Goal: Task Accomplishment & Management: Use online tool/utility

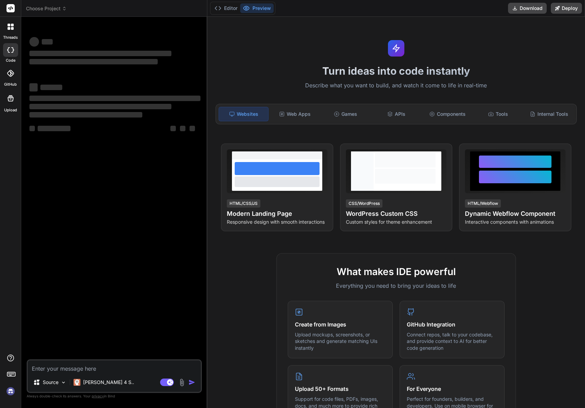
type textarea "x"
click at [89, 371] on textarea at bounding box center [114, 366] width 173 height 12
type textarea "B"
type textarea "x"
type textarea "Bu"
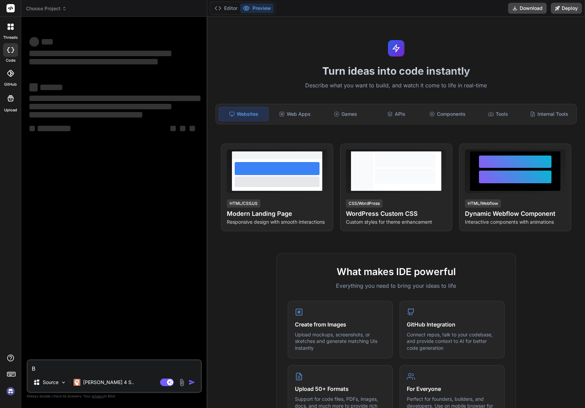
type textarea "x"
type textarea "Bui"
type textarea "x"
type textarea "Buil"
type textarea "x"
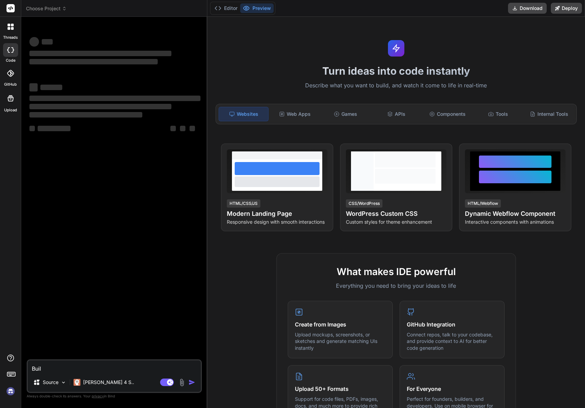
type textarea "Build"
type textarea "x"
type textarea "Build"
type textarea "x"
type textarea "Build a"
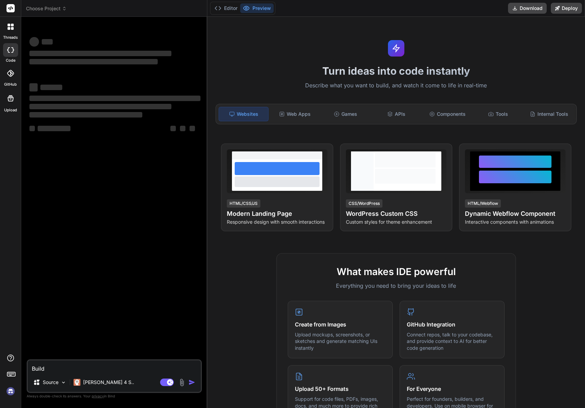
type textarea "x"
type textarea "Build a"
type textarea "x"
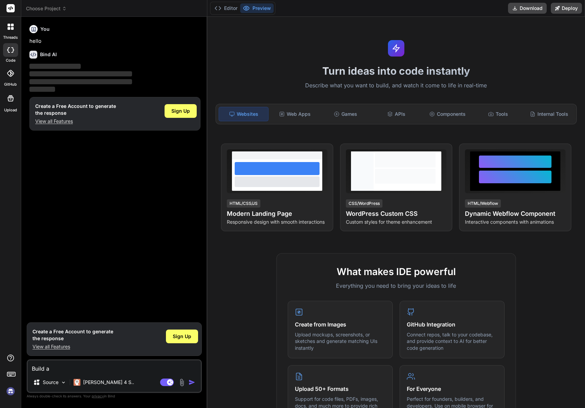
type textarea "Build a p"
type textarea "x"
type textarea "Build a po"
type textarea "x"
type textarea "Build a por"
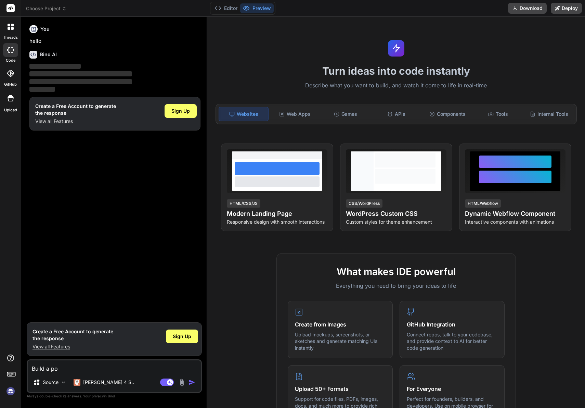
type textarea "x"
type textarea "Build a port"
type textarea "x"
type textarea "Build a porta"
type textarea "x"
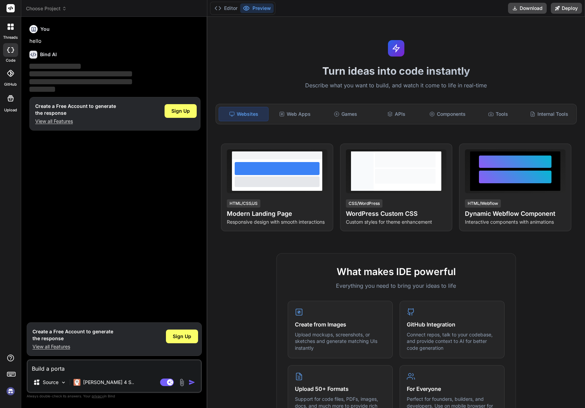
type textarea "Build a portal"
type textarea "x"
type textarea "Build a portal"
type textarea "x"
type textarea "Build a portal w"
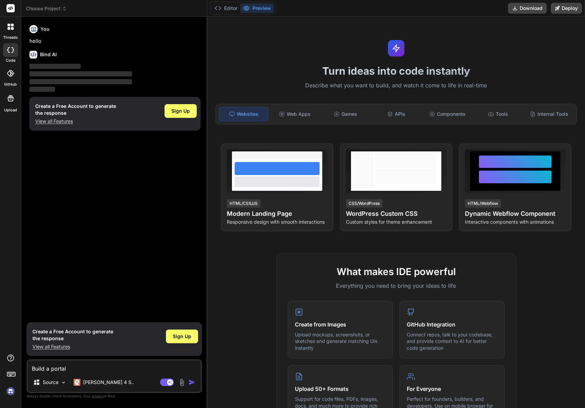
type textarea "x"
type textarea "Build a portal wh"
type textarea "x"
type textarea "Build a portal whe"
type textarea "x"
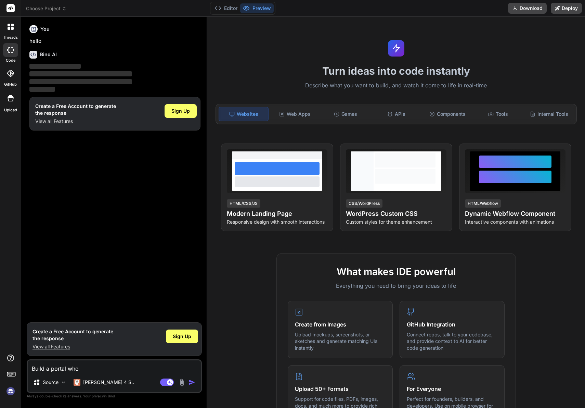
type textarea "Build a portal wher"
type textarea "x"
type textarea "Build a portal where"
type textarea "x"
type textarea "Build a portal where"
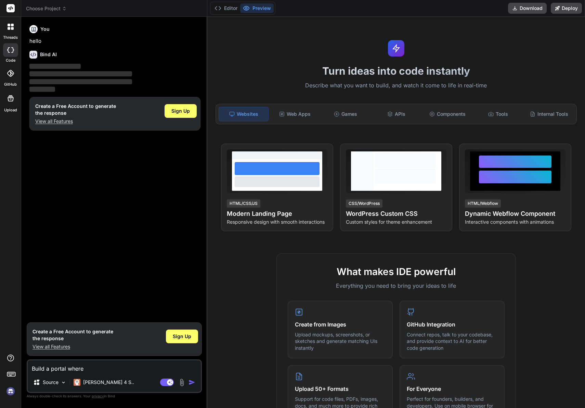
type textarea "x"
type textarea "Build a portal where f"
type textarea "x"
type textarea "Build a portal where fa"
type textarea "x"
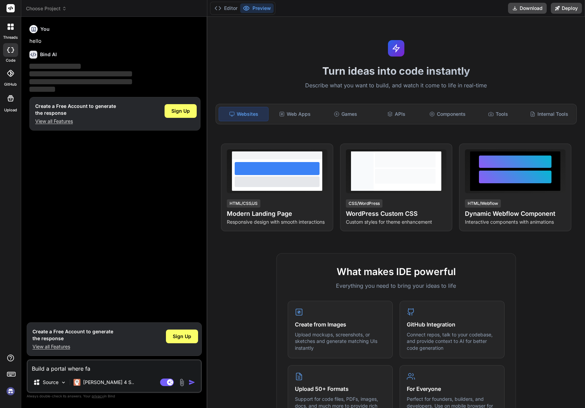
type textarea "Build a portal where fam"
type textarea "x"
type textarea "Build a portal where fami"
type textarea "x"
type textarea "Build a portal where famil"
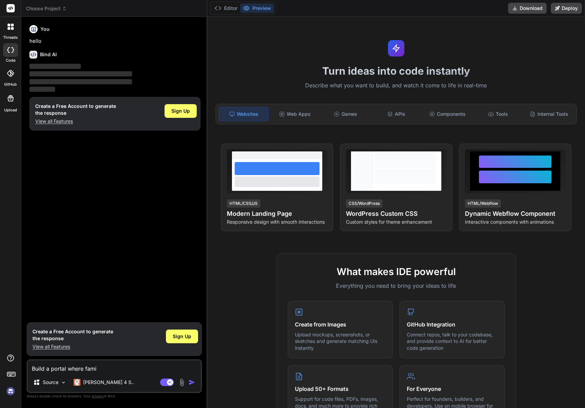
type textarea "x"
type textarea "B"
type textarea "x"
type textarea "By"
type textarea "x"
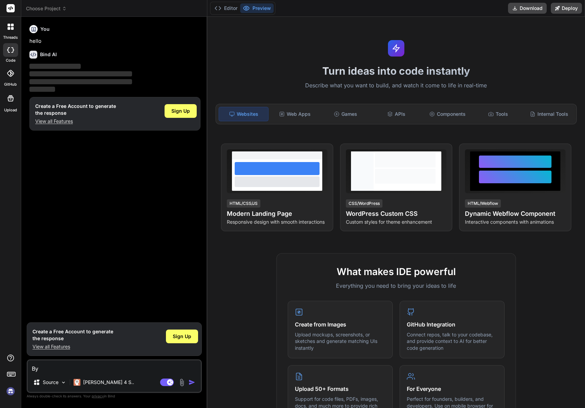
type textarea "By"
type textarea "x"
type textarea "By g"
type textarea "x"
type textarea "By"
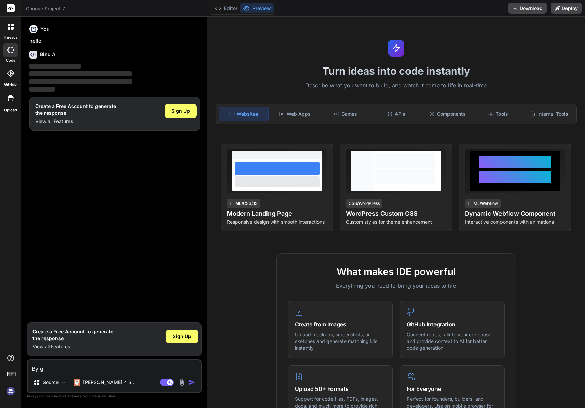
type textarea "x"
type textarea "By"
type textarea "x"
type textarea "Byg"
type textarea "x"
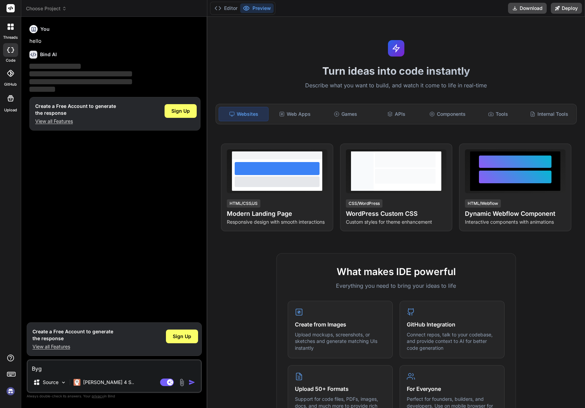
type textarea "Byg"
type textarea "x"
type textarea "Byg e"
type textarea "x"
type textarea "Byg en"
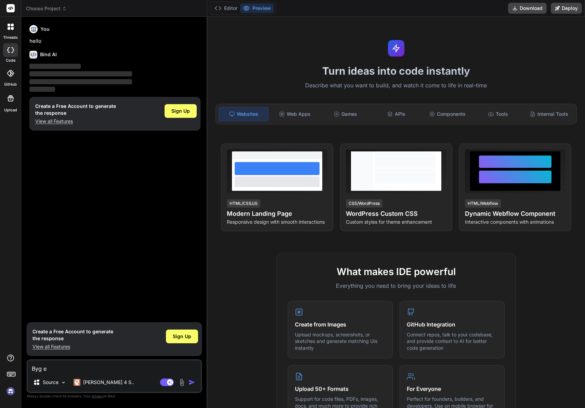
type textarea "x"
type textarea "Byg en"
type textarea "x"
type textarea "Byg en p"
type textarea "x"
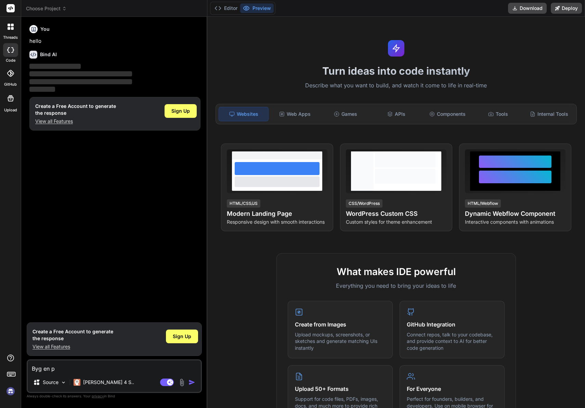
type textarea "Byg en po"
type textarea "x"
type textarea "Byg en por"
type textarea "x"
type textarea "Byg en port"
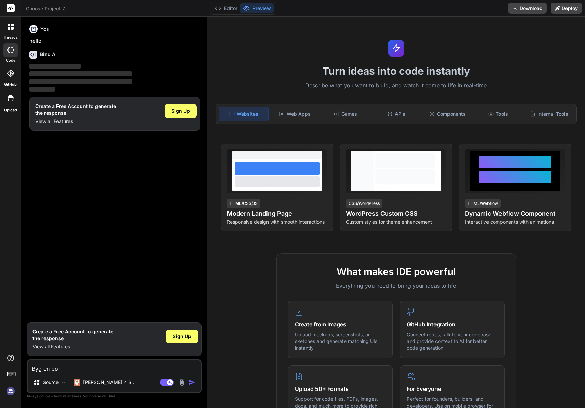
type textarea "x"
type textarea "Byg en porta"
type textarea "x"
type textarea "Byg en porta"
click at [180, 336] on span "Sign Up" at bounding box center [182, 336] width 18 height 7
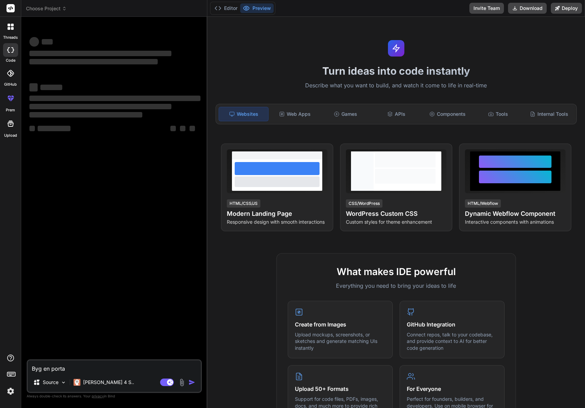
click at [118, 368] on textarea "Byg en porta" at bounding box center [114, 366] width 173 height 12
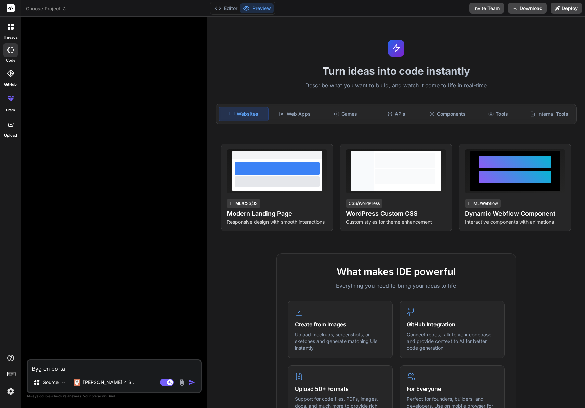
type textarea "x"
type textarea "Byg en portal"
type textarea "x"
type textarea "Byg en portal,"
type textarea "x"
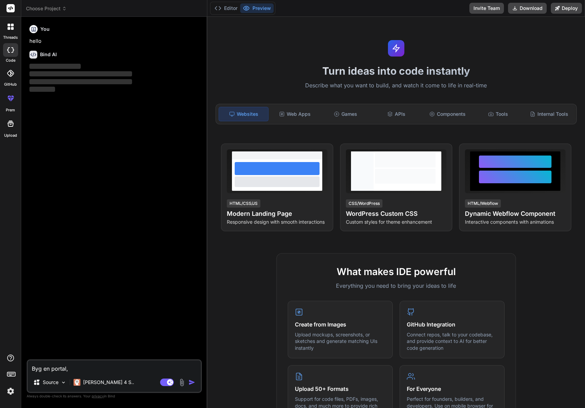
type textarea "Byg en portal,"
type textarea "x"
type textarea "Byg en portal, h"
type textarea "x"
type textarea "Byg en portal, hv"
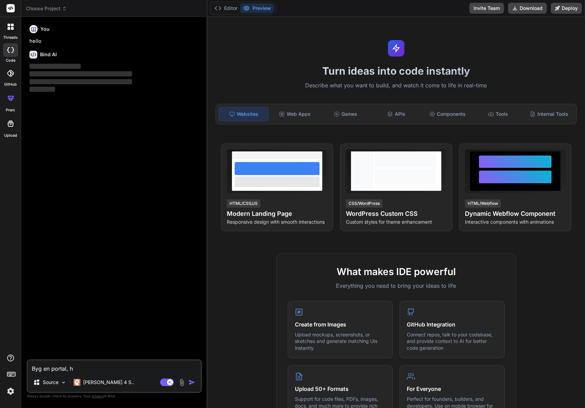
type textarea "x"
type textarea "Byg en portal, hvo"
type textarea "x"
type textarea "Byg en portal, hvor"
type textarea "x"
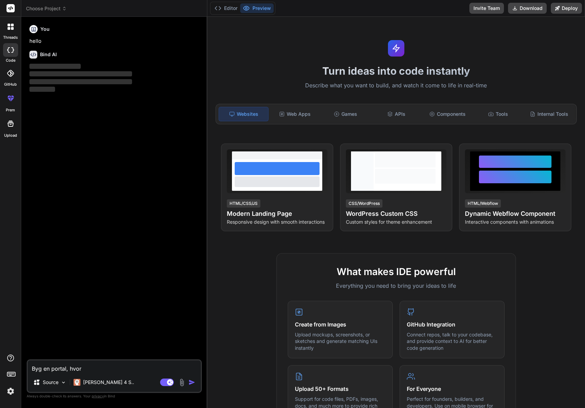
type textarea "Byg en portal, hvor"
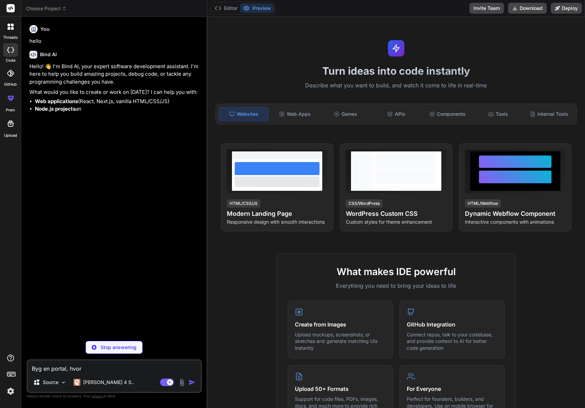
type textarea "x"
type textarea "Byg en portal, hvor f"
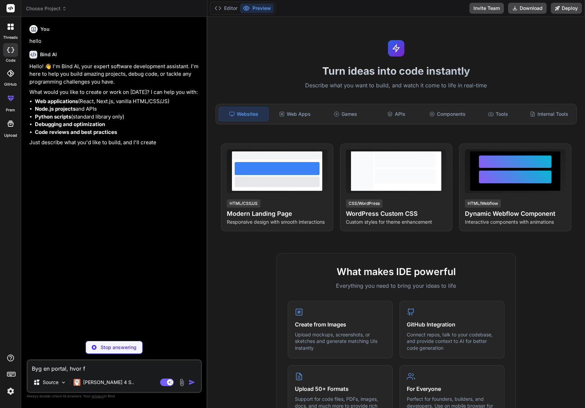
type textarea "x"
type textarea "Byg en portal, hvor fa"
type textarea "x"
type textarea "Byg en portal, hvor fam"
type textarea "x"
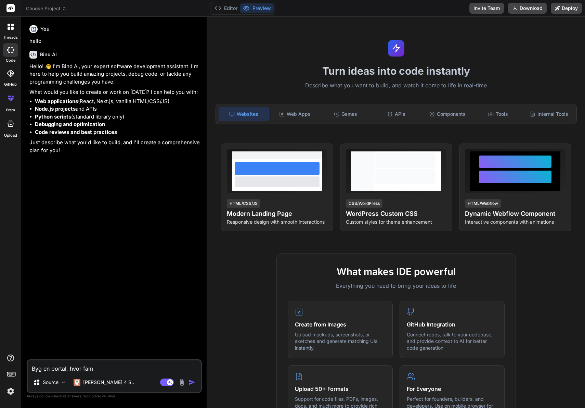
type textarea "Byg en portal, hvor fami"
type textarea "x"
type textarea "Byg en portal, hvor famil"
type textarea "x"
type textarea "Byg en portal, hvor famili"
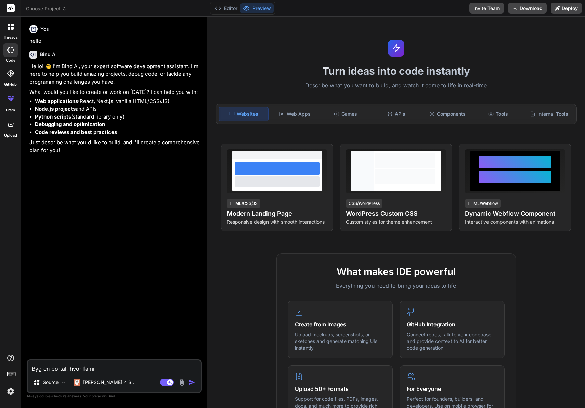
type textarea "x"
type textarea "Byg en portal, hvor familie"
type textarea "x"
type textarea "Byg en portal, hvor familiem"
type textarea "x"
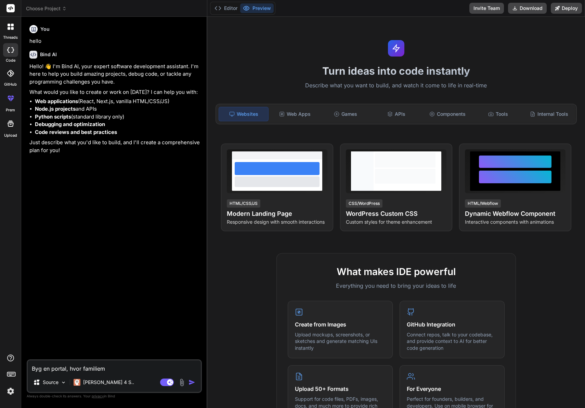
type textarea "Byg en portal, hvor familieme"
type textarea "x"
type textarea "Byg en portal, hvor familiemed"
type textarea "x"
type textarea "Byg en portal, hvor familiemedl"
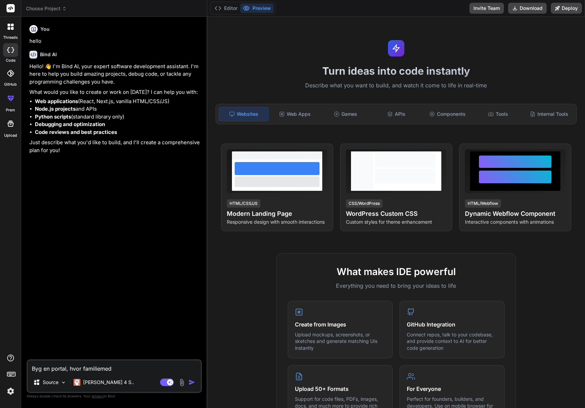
type textarea "x"
type textarea "Byg en portal, hvor familiemedle"
type textarea "x"
type textarea "Byg en portal, hvor familiemedlem"
type textarea "x"
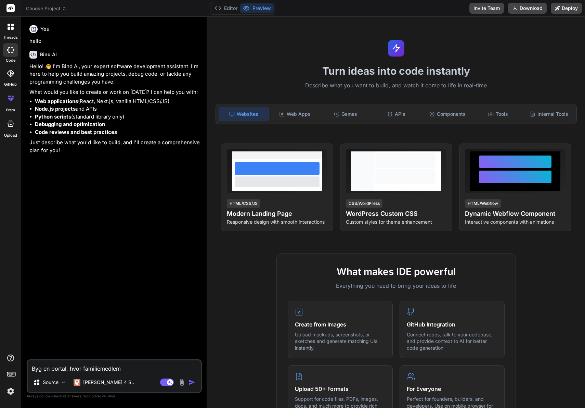
type textarea "Byg en portal, hvor familiemedlemm"
type textarea "x"
type textarea "Byg en portal, hvor familiemedlemme"
type textarea "x"
type textarea "Byg en portal, hvor familiemedlemmer"
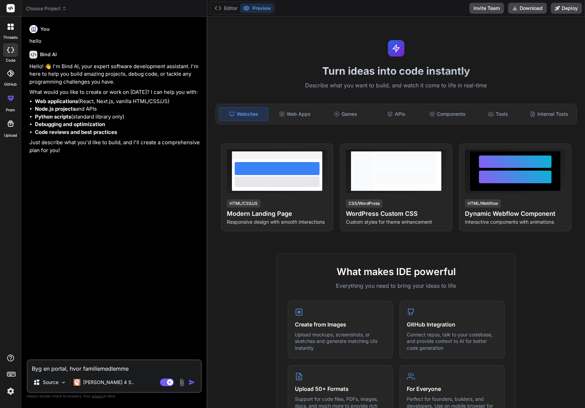
type textarea "x"
type textarea "Byg en portal, hvor familiemedlemmer"
type textarea "x"
type textarea "Byg en portal, hvor familiemedlemmer k"
type textarea "x"
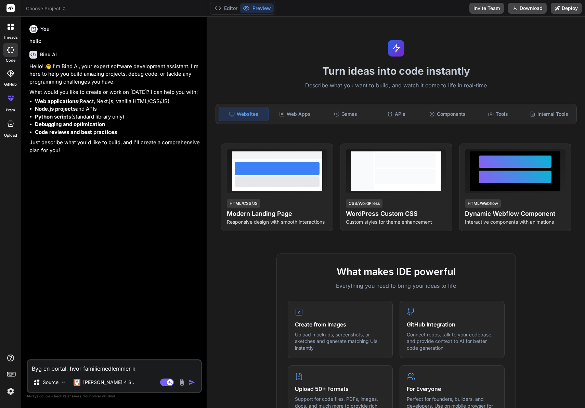
type textarea "Byg en portal, hvor familiemedlemmer ka"
type textarea "x"
type textarea "Byg en portal, hvor familiemedlemmer kan"
type textarea "x"
type textarea "Byg en portal, hvor familiemedlemmer kan"
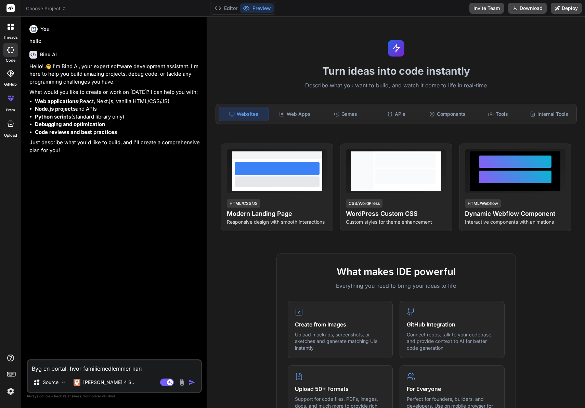
type textarea "x"
type textarea "Byg en portal, hvor familiemedlemmer kan l"
type textarea "x"
type textarea "Byg en portal, hvor familiemedlemmer kan le"
type textarea "x"
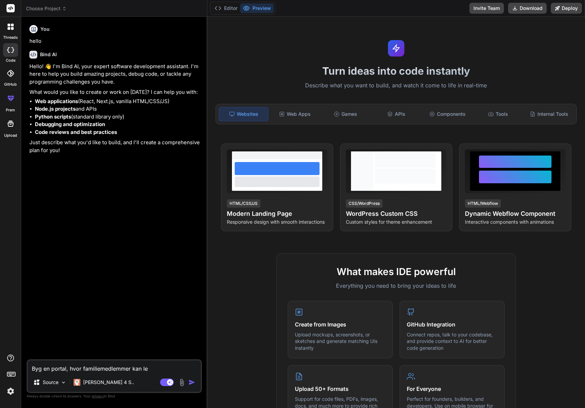
type textarea "Byg en portal, hvor familiemedlemmer kan lej"
type textarea "x"
type textarea "Byg en portal, hvor familiemedlemmer kan leje"
type textarea "x"
type textarea "Byg en portal, hvor familiemedlemmer kan leje"
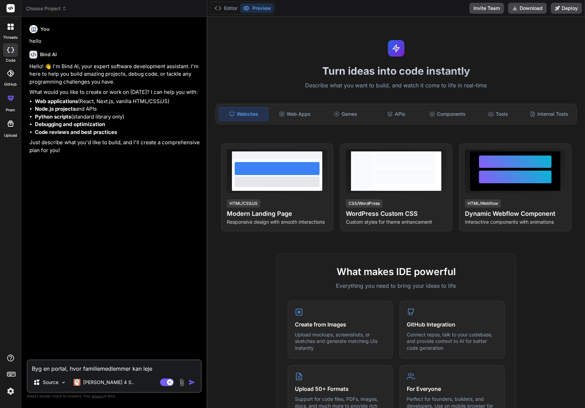
type textarea "x"
type textarea "Byg en portal, hvor familiemedlemmer kan leje e"
type textarea "x"
type textarea "Byg en portal, hvor familiemedlemmer kan leje et"
type textarea "x"
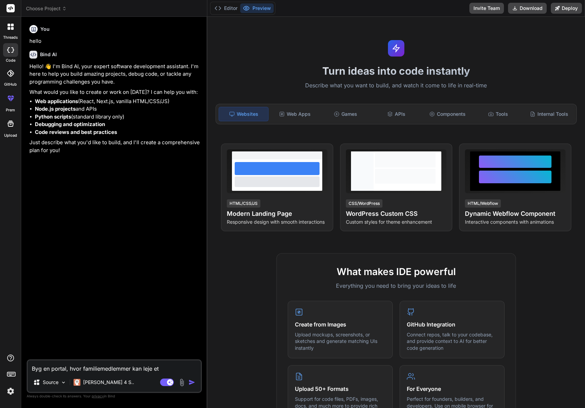
type textarea "Byg en portal, hvor familiemedlemmer kan leje et"
type textarea "x"
type textarea "Byg en portal, hvor familiemedlemmer kan leje et s"
type textarea "x"
type textarea "Byg en portal, hvor familiemedlemmer kan leje et so"
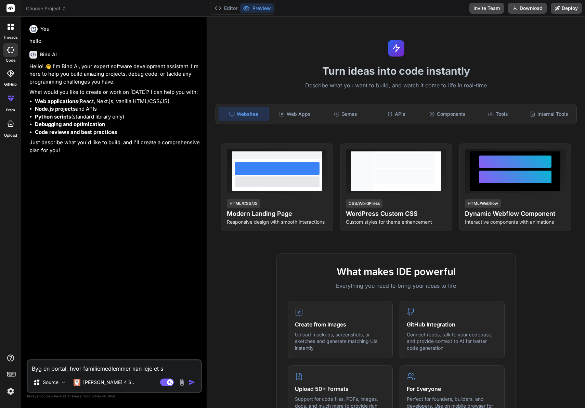
type textarea "x"
type textarea "Byg en portal, hvor familiemedlemmer kan leje et som"
type textarea "x"
type textarea "Byg en portal, hvor familiemedlemmer kan leje et somm"
type textarea "x"
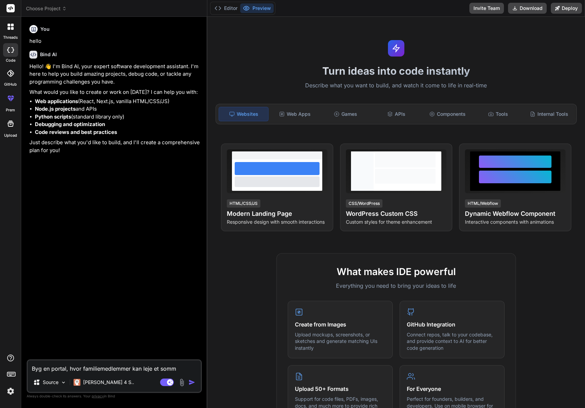
type textarea "Byg en portal, hvor familiemedlemmer kan leje et somme"
type textarea "x"
type textarea "Byg en portal, hvor familiemedlemmer kan leje et sommer"
type textarea "x"
type textarea "Byg en portal, hvor familiemedlemmer kan leje et sommerh"
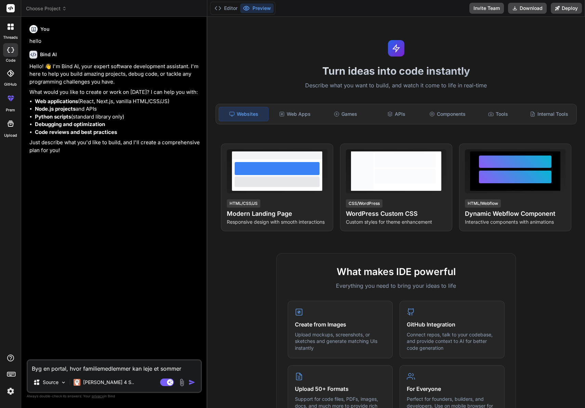
type textarea "x"
type textarea "Byg en portal, hvor familiemedlemmer kan leje et [PERSON_NAME]"
type textarea "x"
type textarea "Byg en portal, hvor familiemedlemmer kan leje et [PERSON_NAME]"
type textarea "x"
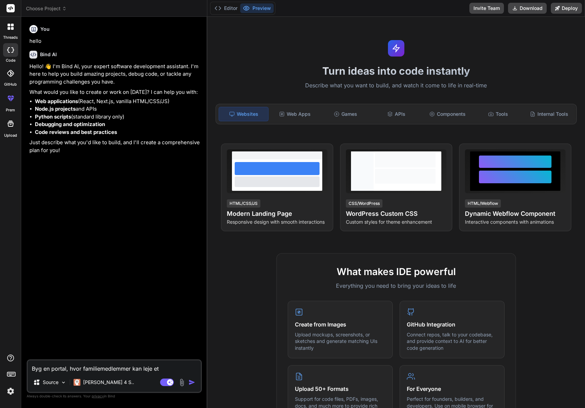
type textarea "Byg en portal, hvor familiemedlemmer kan leje et [PERSON_NAME]."
type textarea "x"
type textarea "Byg en portal, hvor familiemedlemmer kan leje et [PERSON_NAME]."
type textarea "x"
type textarea "Byg en portal, hvor familiemedlemmer kan leje et [PERSON_NAME]. I"
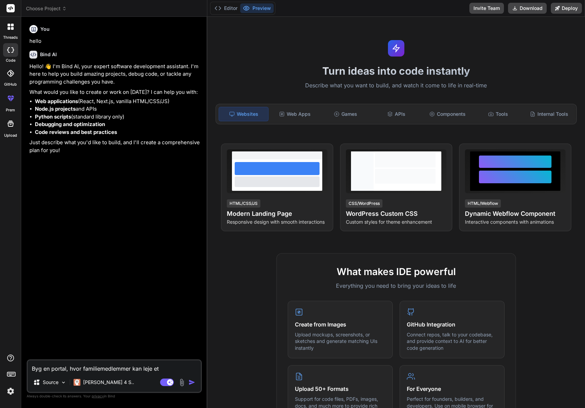
type textarea "x"
type textarea "Byg en portal, hvor familiemedlemmer kan leje et [PERSON_NAME]. I"
type textarea "x"
type textarea "Byg en portal, hvor familiemedlemmer kan leje et [PERSON_NAME]. I a"
type textarea "x"
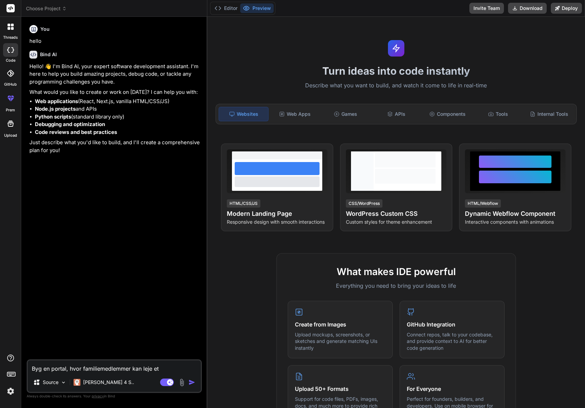
type textarea "Byg en portal, hvor familiemedlemmer kan leje et [PERSON_NAME]. I ap"
type textarea "x"
type textarea "Byg en portal, hvor familiemedlemmer kan leje et [PERSON_NAME]. I app"
type textarea "x"
type textarea "Byg en portal, hvor familiemedlemmer kan leje et [PERSON_NAME]. I app'"
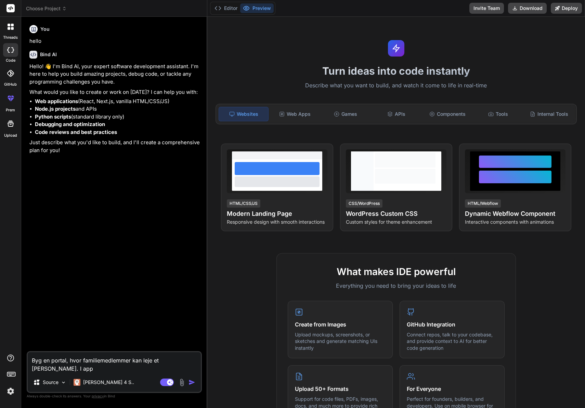
type textarea "x"
type textarea "Byg en portal, hvor familiemedlemmer kan leje et [PERSON_NAME]. I app'e"
type textarea "x"
type textarea "Byg en portal, hvor familiemedlemmer kan leje et [PERSON_NAME]. I app'en"
type textarea "x"
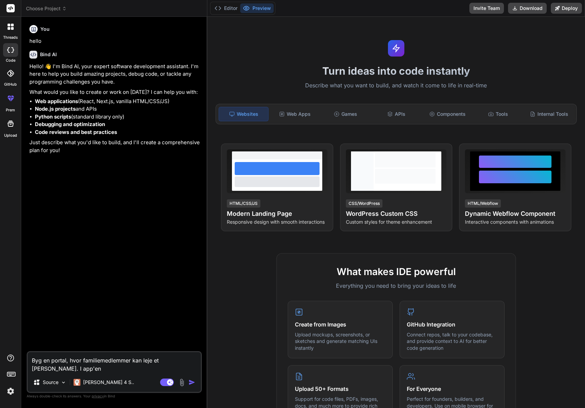
type textarea "Byg en portal, hvor familiemedlemmer kan leje et [PERSON_NAME]. I app'en"
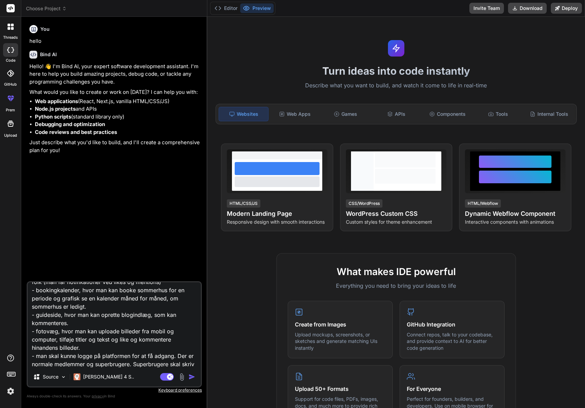
scroll to position [58, 0]
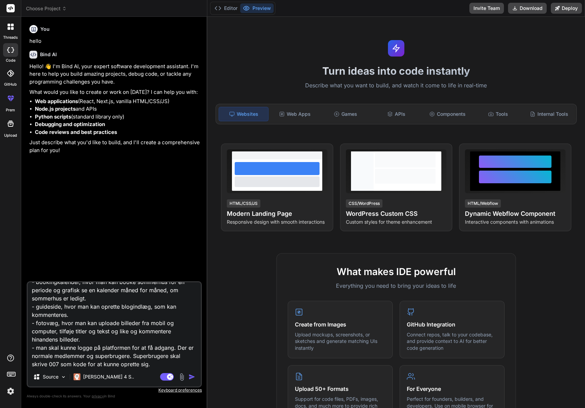
drag, startPoint x: 73, startPoint y: 364, endPoint x: 79, endPoint y: 362, distance: 6.4
click at [73, 364] on textarea "Byg en portal, hvor familiemedlemmer kan leje et [PERSON_NAME]. App'en skal fun…" at bounding box center [114, 324] width 173 height 85
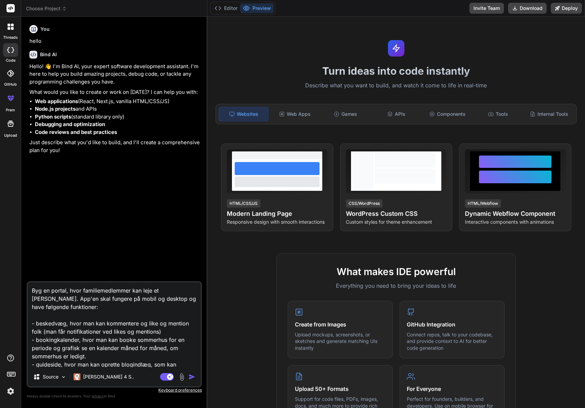
drag, startPoint x: 179, startPoint y: 364, endPoint x: 122, endPoint y: 234, distance: 141.9
click at [122, 234] on div "You hello Bind AI Hello! 👋 I'm Bind AI, your expert software development assist…" at bounding box center [114, 214] width 175 height 385
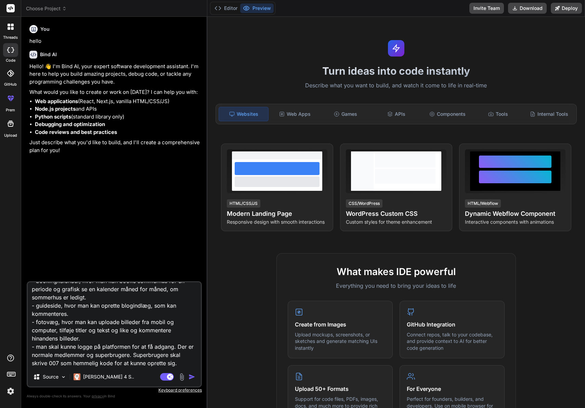
click at [180, 364] on textarea "Byg en portal, hvor familiemedlemmer kan leje et [PERSON_NAME]. App'en skal fun…" at bounding box center [114, 324] width 173 height 85
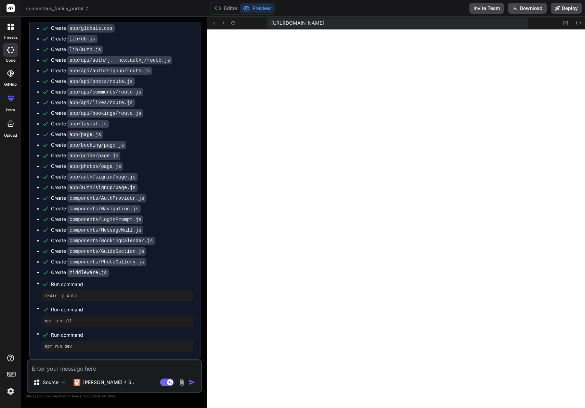
scroll to position [657, 0]
click at [125, 367] on textarea at bounding box center [114, 366] width 173 height 12
click at [229, 7] on button "Editor" at bounding box center [226, 8] width 28 height 10
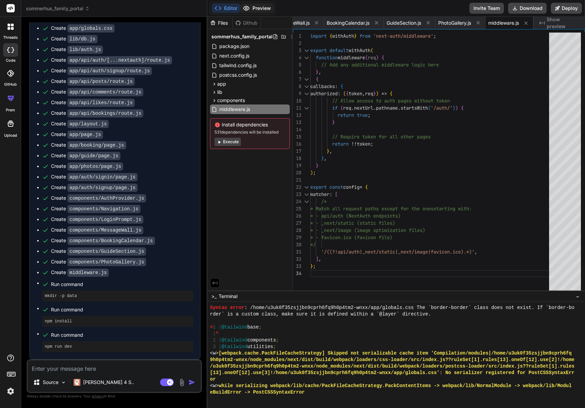
click at [248, 8] on icon at bounding box center [246, 8] width 7 height 7
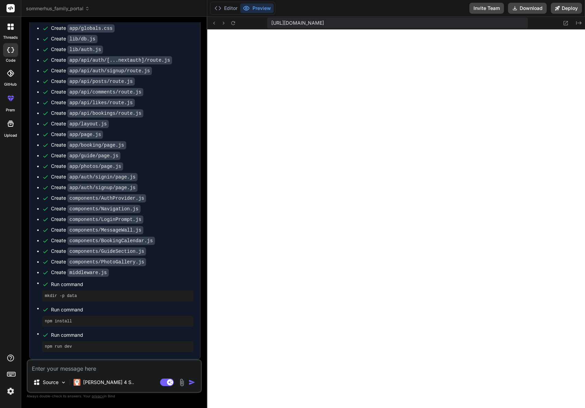
click at [95, 371] on textarea at bounding box center [114, 366] width 173 height 12
click at [96, 370] on textarea "It says Failed to compie" at bounding box center [114, 366] width 173 height 12
drag, startPoint x: 79, startPoint y: 369, endPoint x: 52, endPoint y: 369, distance: 27.0
click at [52, 369] on textarea "It says Failed to compie" at bounding box center [114, 366] width 173 height 12
click at [51, 369] on textarea "It says Failed to compie" at bounding box center [114, 366] width 173 height 12
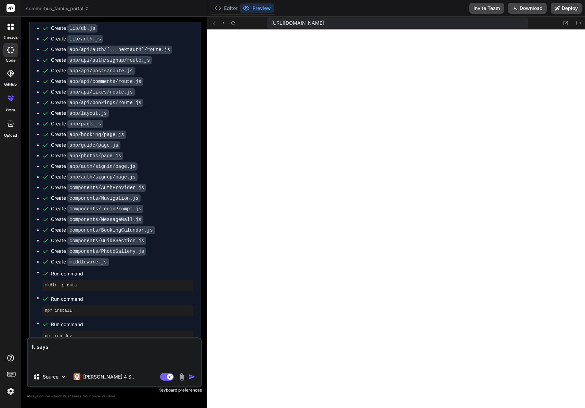
paste textarea "Failed to compile ./app/api/auth/[...nextauth]/route.js:2:0 Module not found: C…"
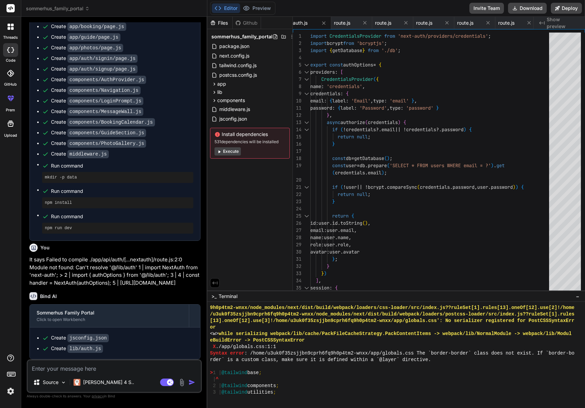
scroll to position [664, 0]
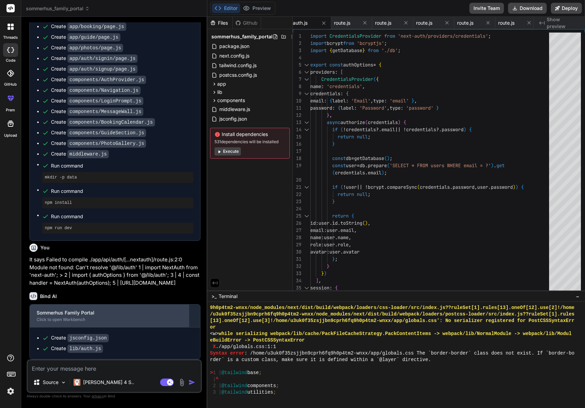
click at [77, 309] on div "Sommerhus Family Portal" at bounding box center [109, 312] width 145 height 7
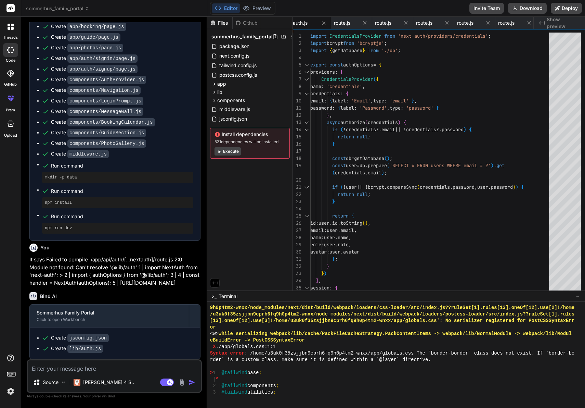
click at [230, 153] on button "Execute" at bounding box center [228, 151] width 26 height 8
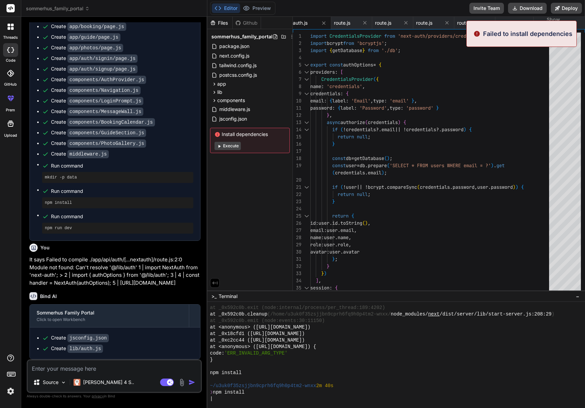
scroll to position [1099, 0]
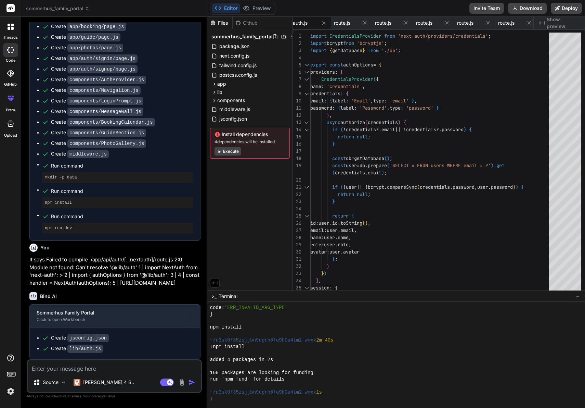
click at [236, 151] on button "Execute" at bounding box center [228, 151] width 26 height 8
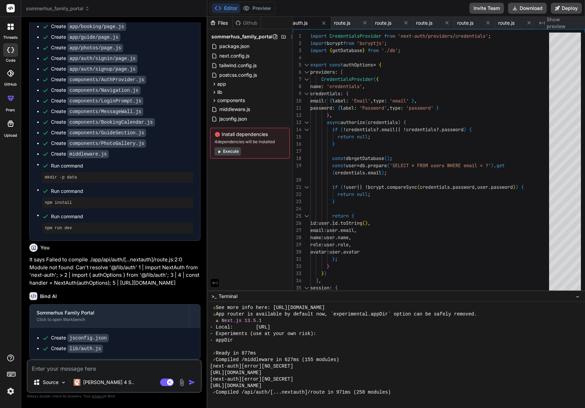
scroll to position [1417, 0]
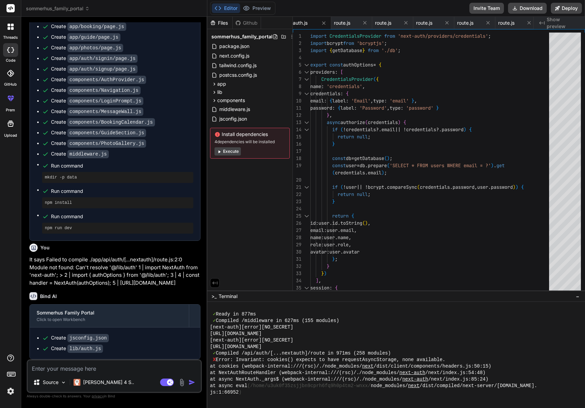
click at [232, 151] on button "Execute" at bounding box center [228, 151] width 26 height 8
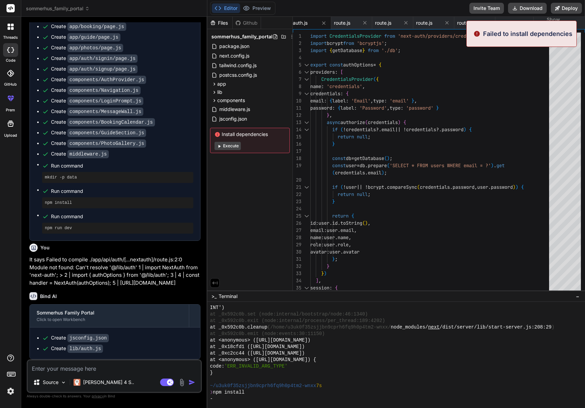
click at [233, 146] on button "Execute" at bounding box center [228, 146] width 26 height 8
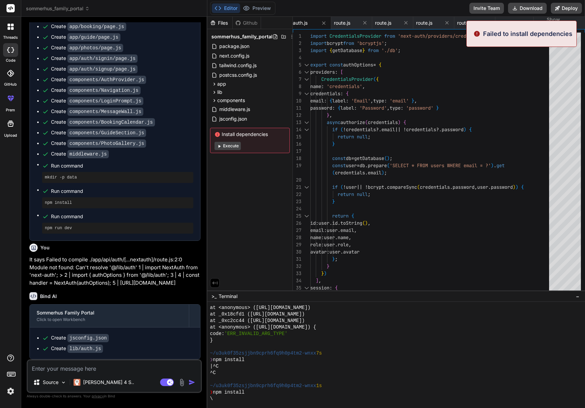
scroll to position [2132, 0]
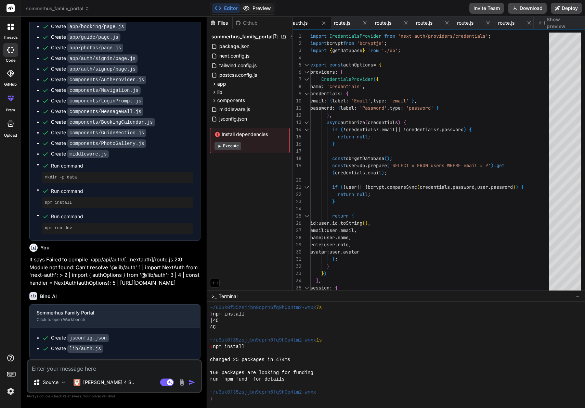
click at [266, 12] on button "Preview" at bounding box center [257, 8] width 34 height 10
click at [228, 146] on button "Execute" at bounding box center [228, 146] width 26 height 8
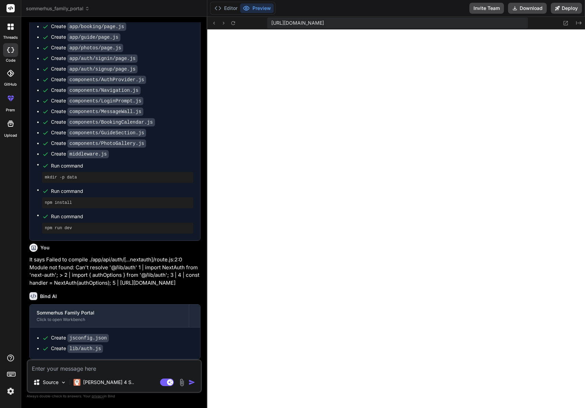
scroll to position [2522, 0]
click at [324, 22] on span "[URL][DOMAIN_NAME]" at bounding box center [297, 23] width 53 height 7
click at [568, 22] on icon at bounding box center [566, 23] width 6 height 6
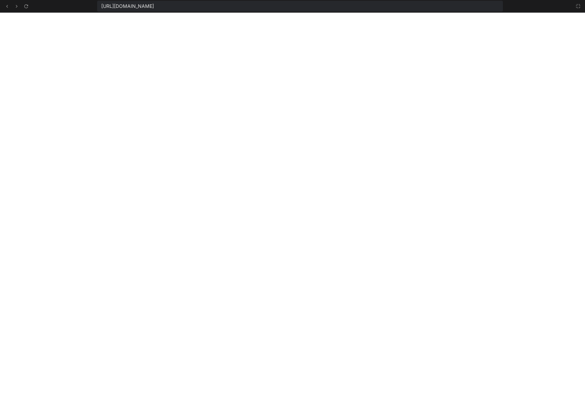
scroll to position [2574, 0]
click at [578, 5] on icon at bounding box center [578, 5] width 5 height 5
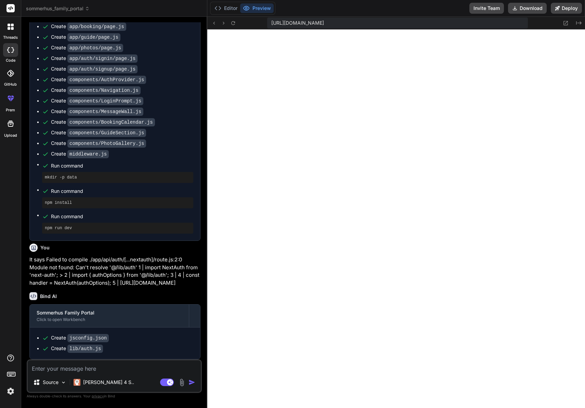
scroll to position [2627, 0]
click at [324, 23] on span "[URL][DOMAIN_NAME]" at bounding box center [297, 23] width 53 height 7
click at [234, 24] on icon at bounding box center [233, 23] width 6 height 6
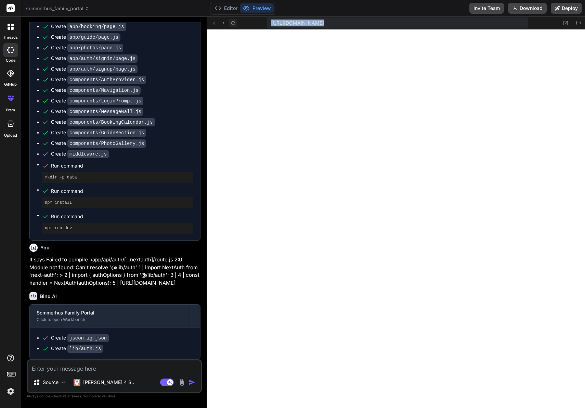
scroll to position [2692, 0]
click at [151, 377] on div "Source Claude 4 S.." at bounding box center [114, 383] width 173 height 16
click at [45, 380] on p "Source" at bounding box center [51, 381] width 16 height 7
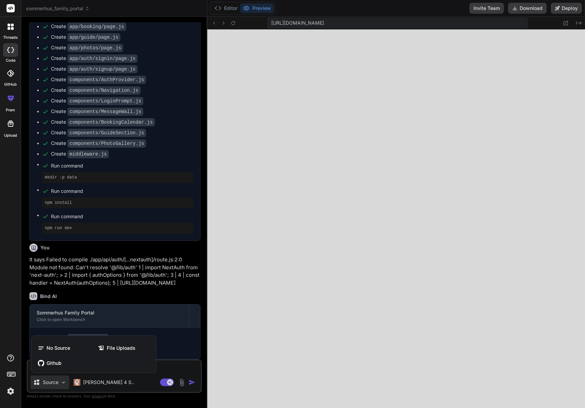
click at [45, 380] on div at bounding box center [292, 204] width 585 height 408
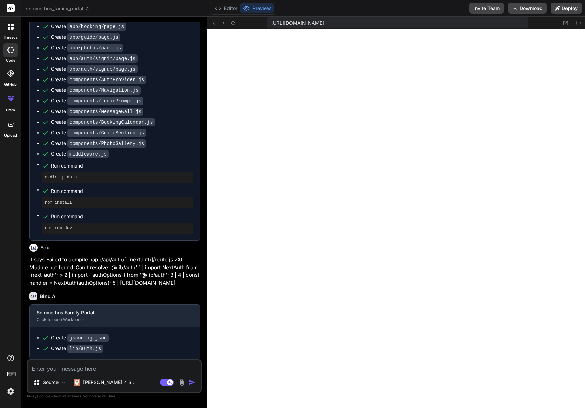
click at [122, 371] on textarea at bounding box center [114, 366] width 173 height 12
click at [230, 9] on button "Editor" at bounding box center [226, 8] width 28 height 10
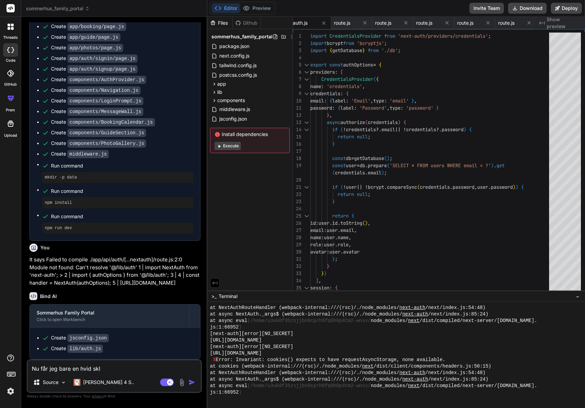
click at [230, 146] on button "Execute" at bounding box center [228, 146] width 26 height 8
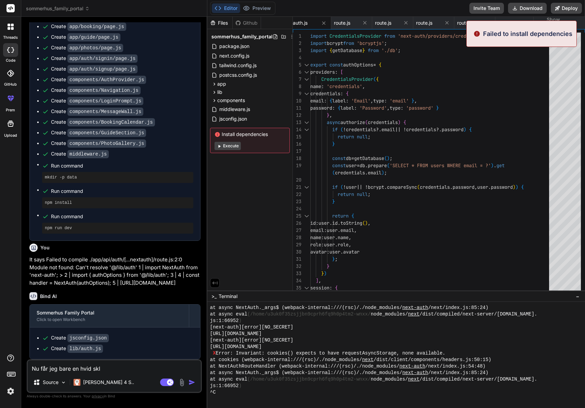
scroll to position [3335, 0]
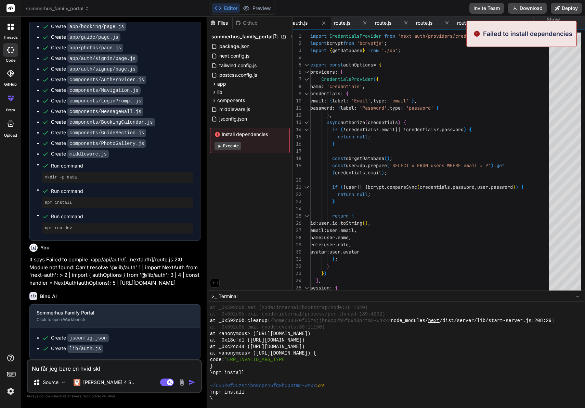
click at [230, 146] on button "Execute" at bounding box center [228, 146] width 26 height 8
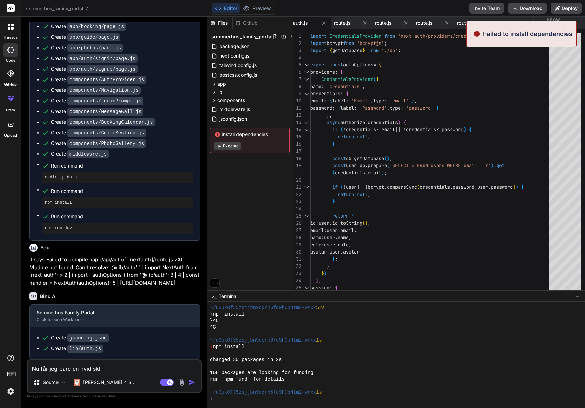
scroll to position [3413, 0]
click at [230, 146] on button "Execute" at bounding box center [228, 146] width 26 height 8
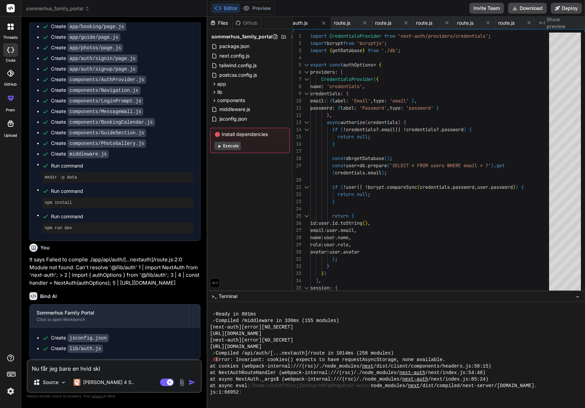
scroll to position [3738, 0]
click at [218, 134] on icon at bounding box center [217, 134] width 5 height 5
click at [227, 147] on button "Execute" at bounding box center [228, 146] width 26 height 8
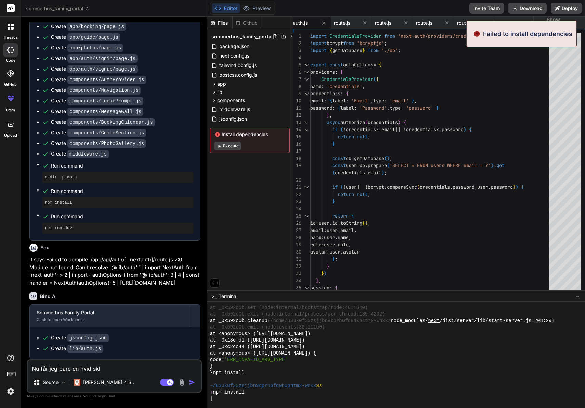
scroll to position [4427, 0]
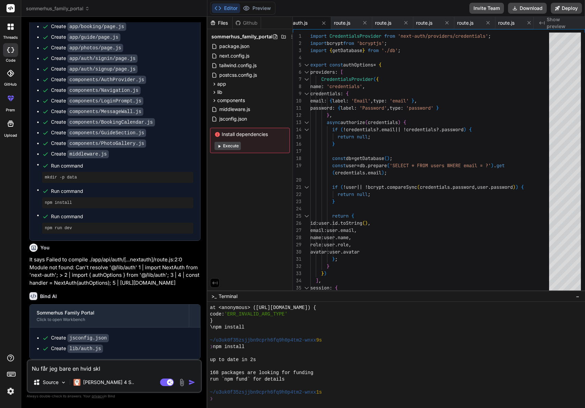
click at [117, 374] on div "Nu får jeg bare en hvid skl Source Claude 4 S.. Agent Mode. When this toggle is…" at bounding box center [114, 376] width 175 height 34
click at [121, 367] on textarea "Nu får jeg bare en hvid skl" at bounding box center [114, 366] width 173 height 12
click at [261, 6] on button "Preview" at bounding box center [257, 8] width 34 height 10
click at [235, 147] on button "Execute" at bounding box center [228, 146] width 26 height 8
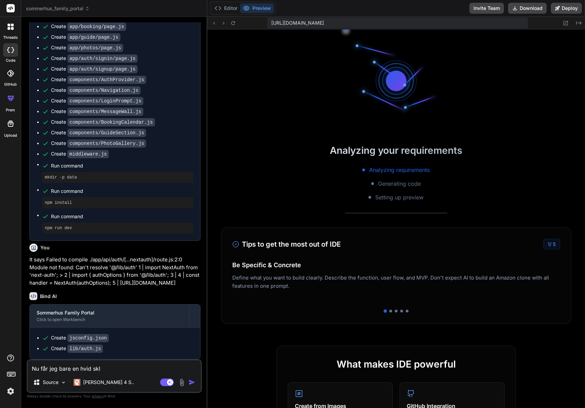
scroll to position [4746, 0]
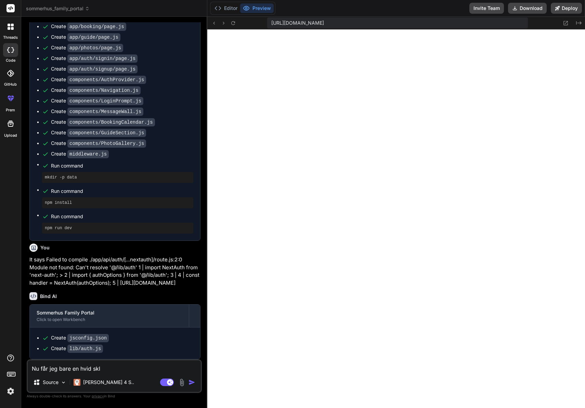
click at [113, 369] on textarea "Nu får jeg bare en hvid skl" at bounding box center [114, 366] width 173 height 12
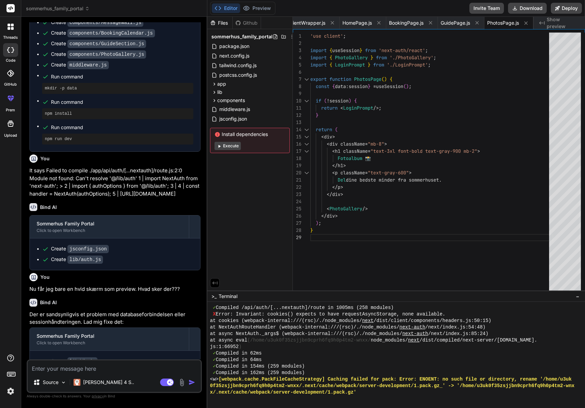
scroll to position [870, 0]
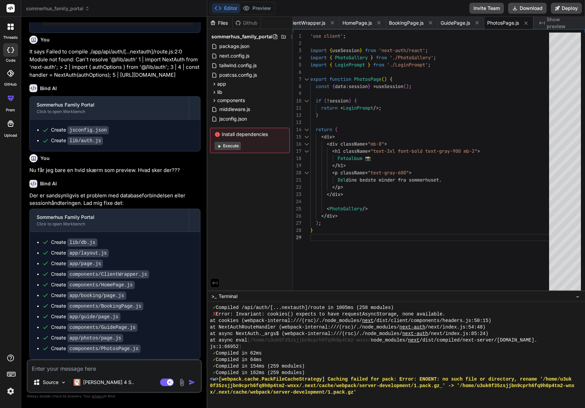
click at [224, 145] on button "Execute" at bounding box center [228, 146] width 26 height 8
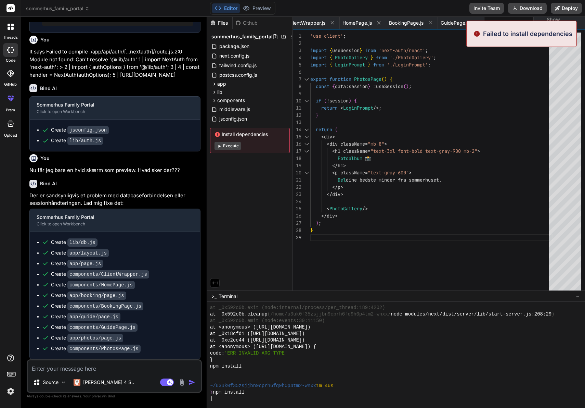
click at [224, 145] on button "Execute" at bounding box center [228, 146] width 26 height 8
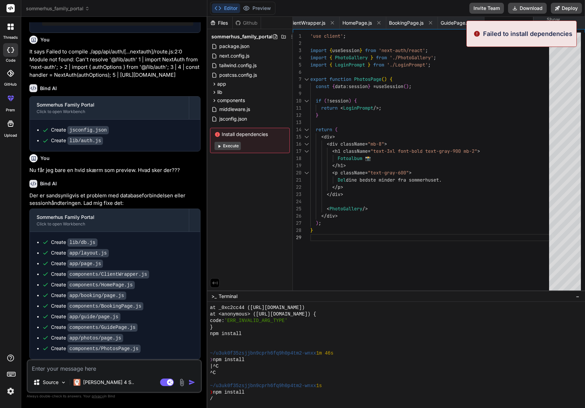
click at [224, 145] on button "Execute" at bounding box center [228, 146] width 26 height 8
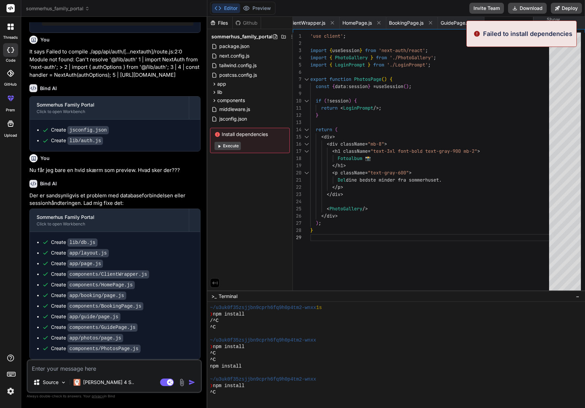
click at [224, 145] on button "Execute" at bounding box center [228, 146] width 26 height 8
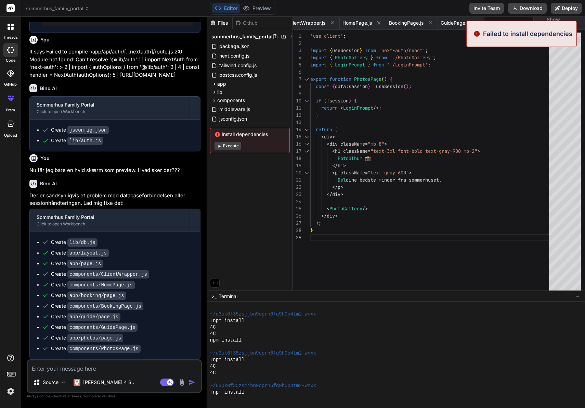
click at [224, 145] on button "Execute" at bounding box center [228, 146] width 26 height 8
click at [224, 145] on button "Execute" at bounding box center [227, 146] width 25 height 8
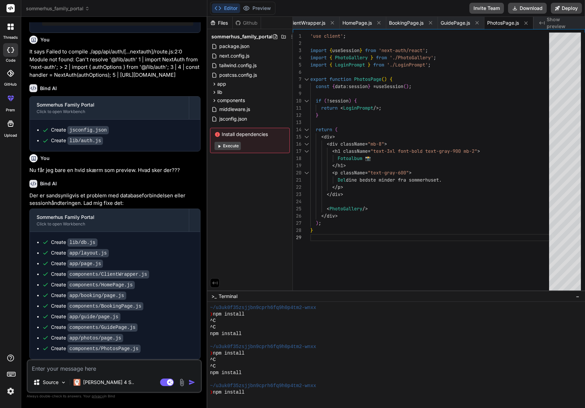
click at [224, 145] on button "Execute" at bounding box center [228, 146] width 26 height 8
click at [224, 145] on button "Execute" at bounding box center [227, 146] width 25 height 8
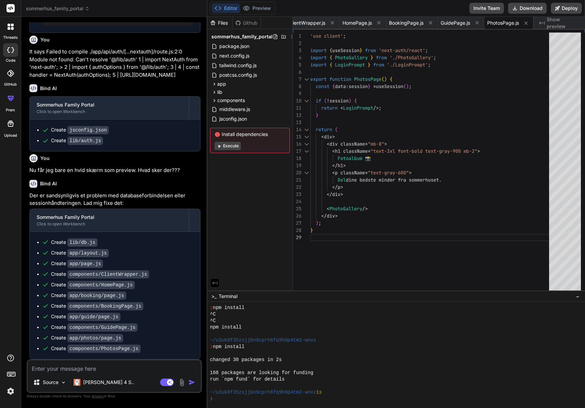
click at [233, 142] on button "Execute" at bounding box center [228, 146] width 26 height 8
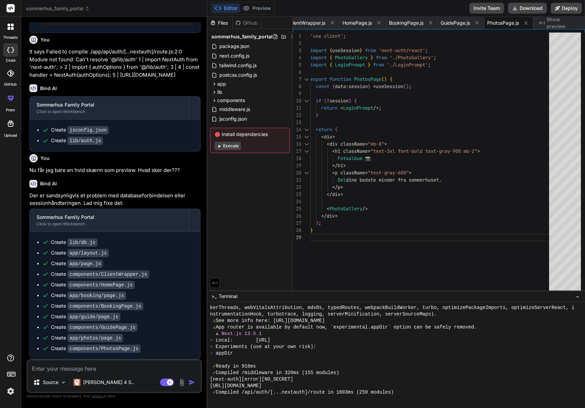
scroll to position [6306, 0]
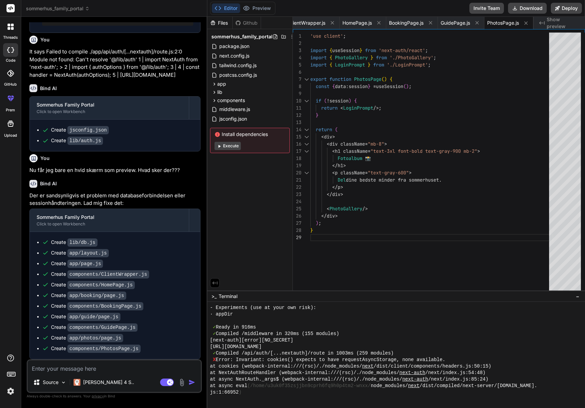
click at [233, 146] on button "Execute" at bounding box center [228, 146] width 26 height 8
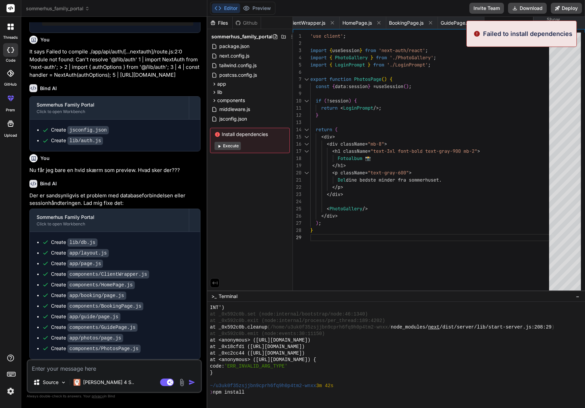
scroll to position [6501, 0]
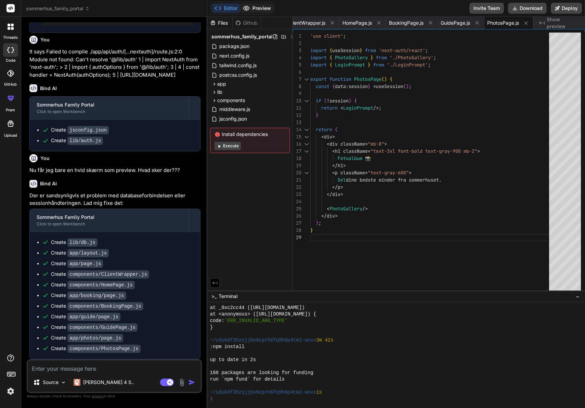
click at [251, 4] on button "Preview" at bounding box center [257, 8] width 34 height 10
click at [95, 368] on textarea at bounding box center [114, 366] width 173 height 12
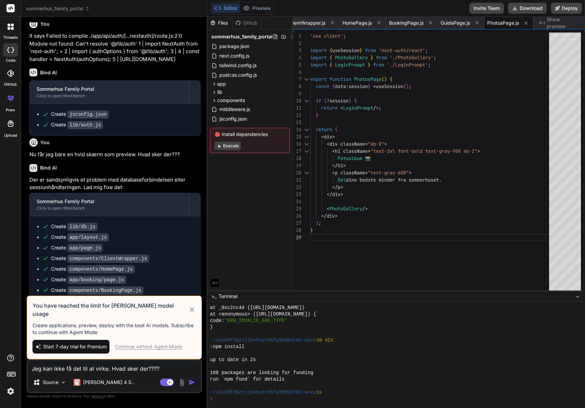
click at [171, 348] on div "Continue without Agent Mode" at bounding box center [148, 346] width 67 height 7
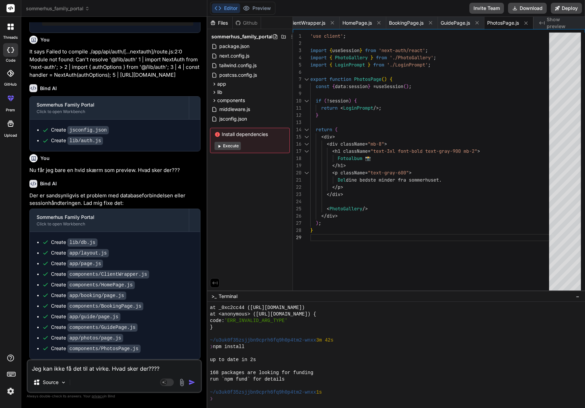
click at [162, 370] on textarea "Jeg kan ikke få det til at virke. Hvad sker der????" at bounding box center [114, 366] width 173 height 12
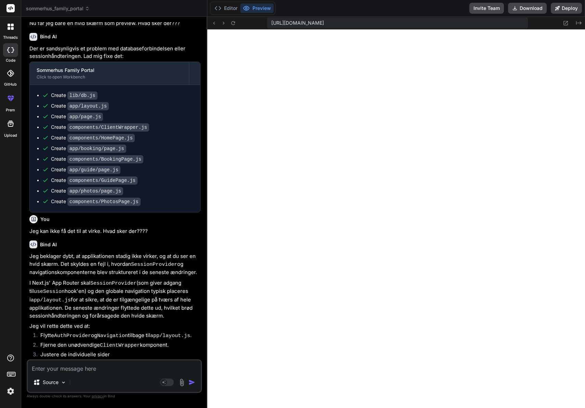
scroll to position [1172, 0]
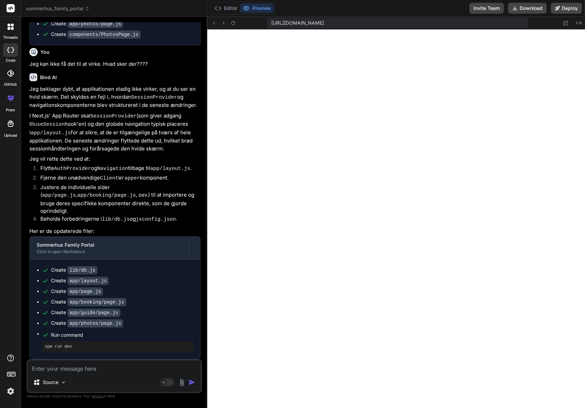
click at [90, 370] on textarea at bounding box center [114, 366] width 173 height 12
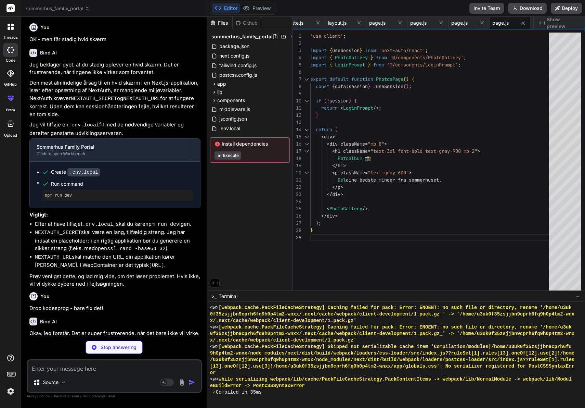
scroll to position [22, 0]
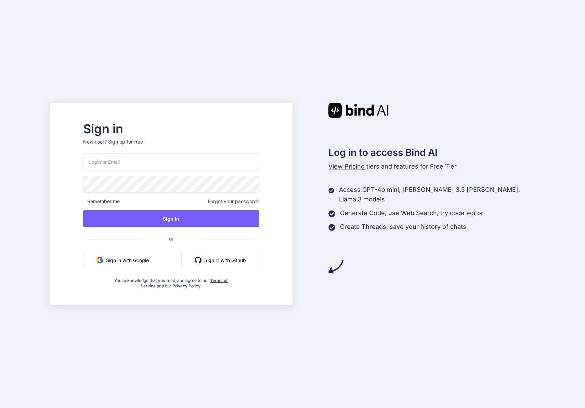
click at [162, 260] on button "Sign in with Google" at bounding box center [122, 259] width 79 height 16
